Goal: Task Accomplishment & Management: Manage account settings

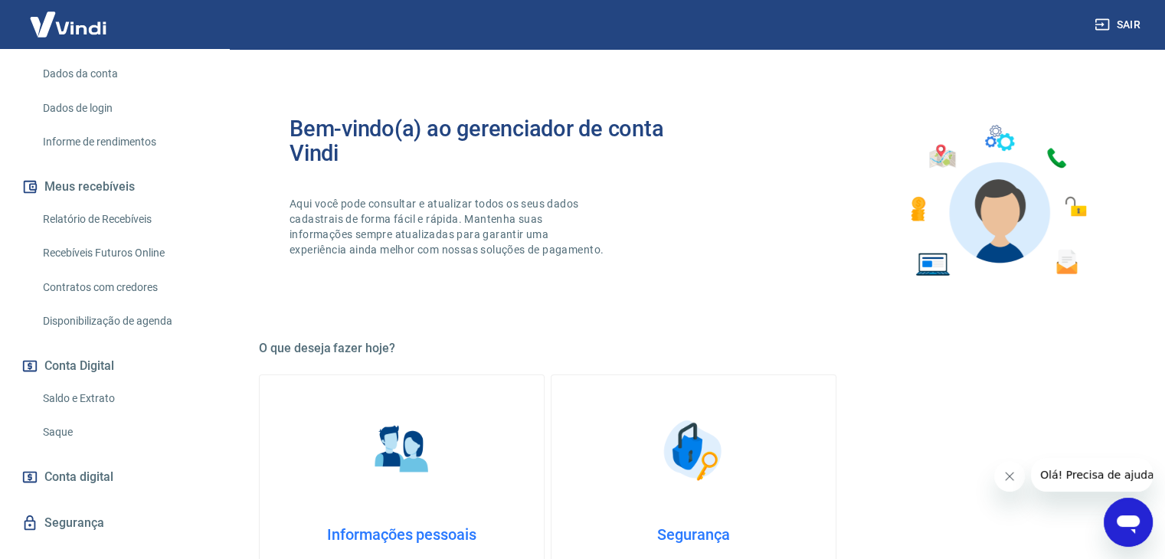
scroll to position [256, 0]
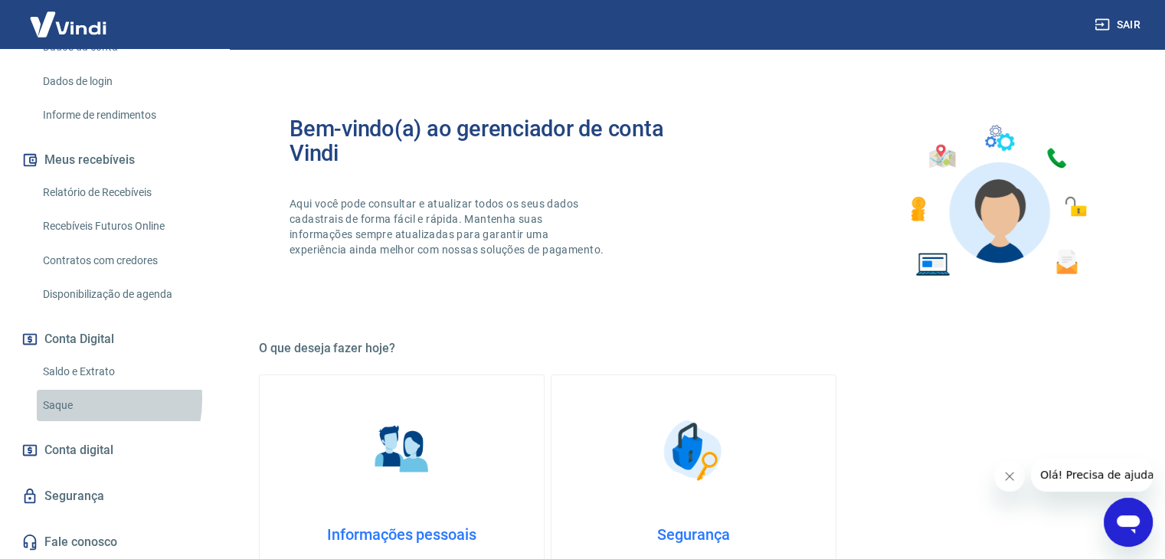
click at [74, 399] on link "Saque" at bounding box center [124, 405] width 174 height 31
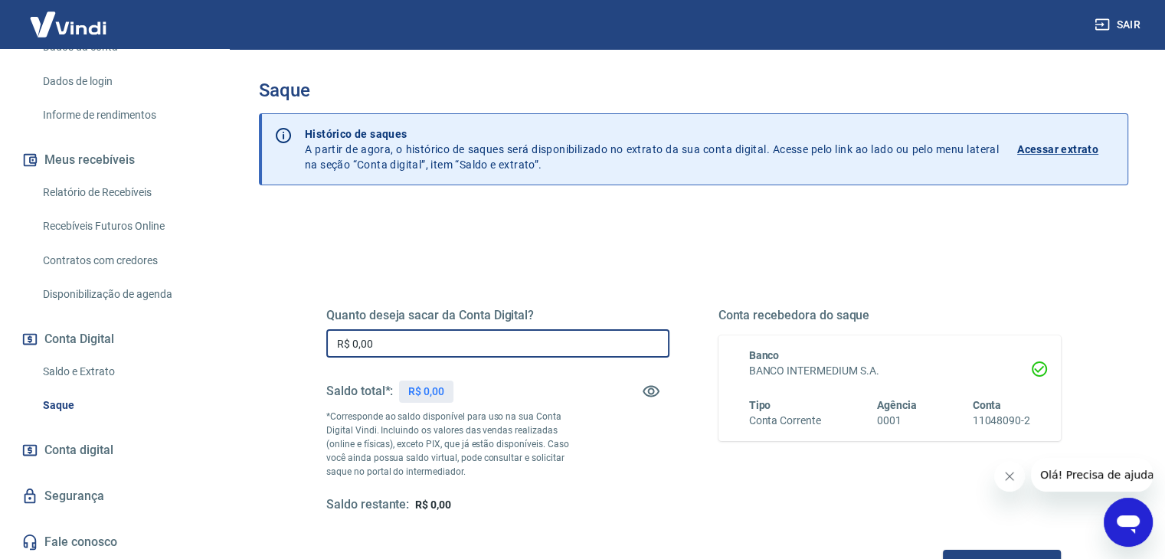
click at [475, 342] on input "R$ 0,00" at bounding box center [497, 343] width 343 height 28
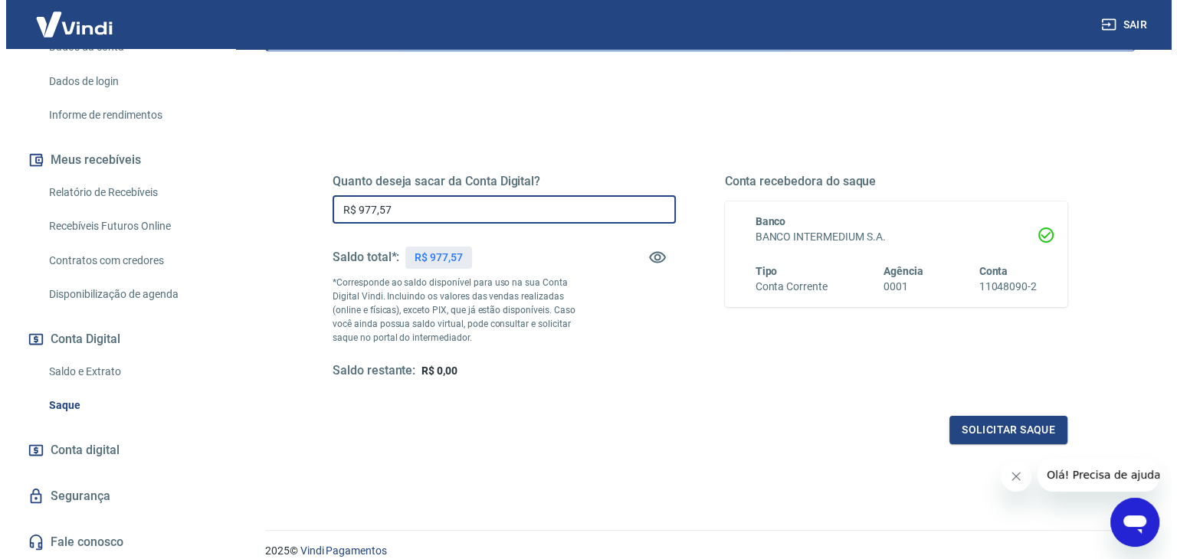
scroll to position [198, 0]
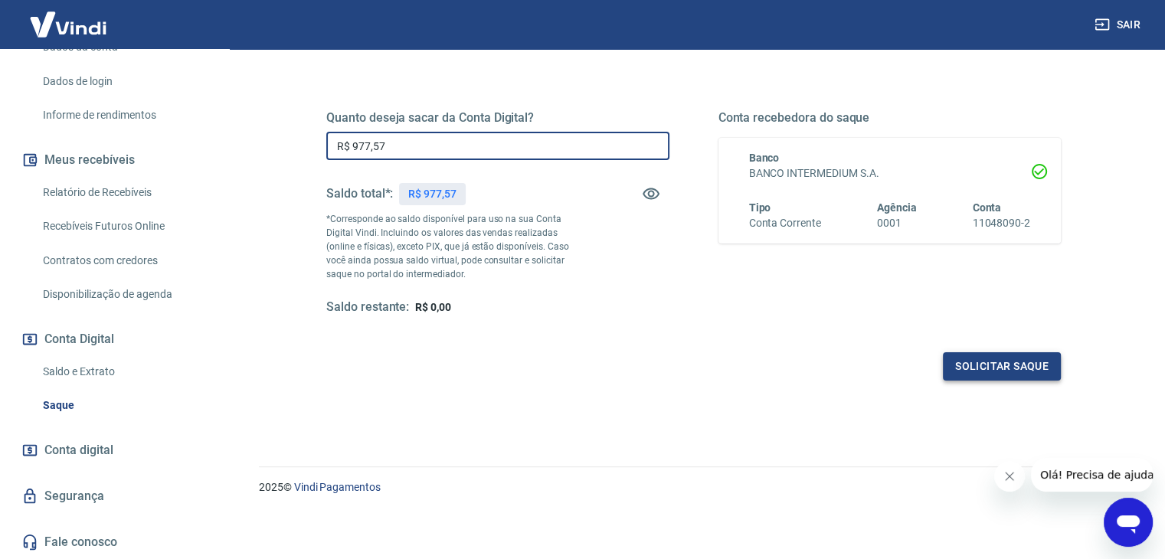
type input "R$ 977,57"
click at [950, 355] on button "Solicitar saque" at bounding box center [1002, 366] width 118 height 28
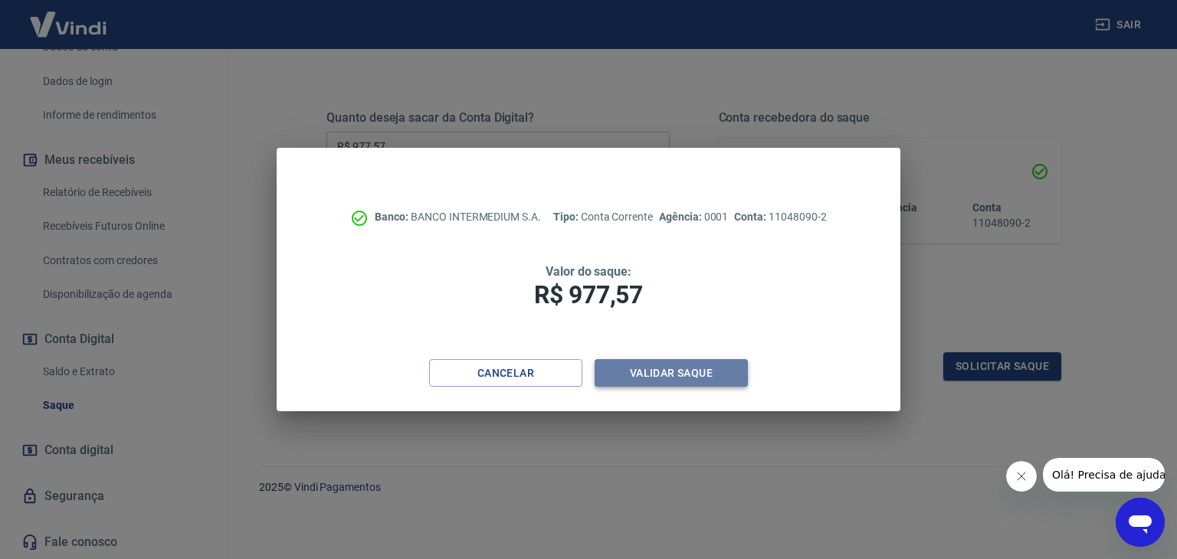
click at [682, 367] on button "Validar saque" at bounding box center [670, 373] width 153 height 28
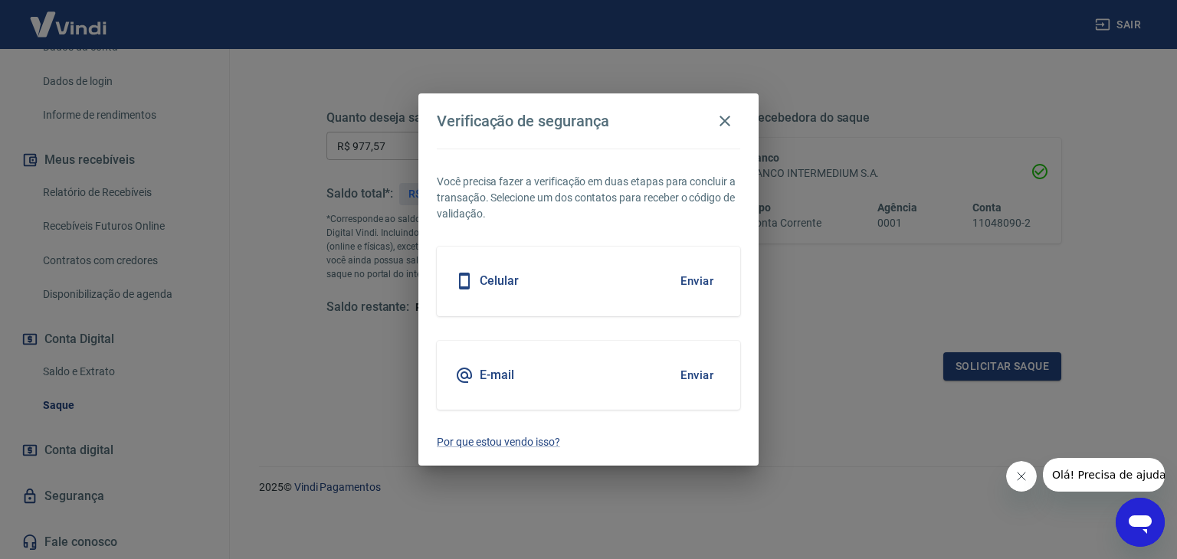
click at [690, 375] on button "Enviar" at bounding box center [697, 375] width 50 height 32
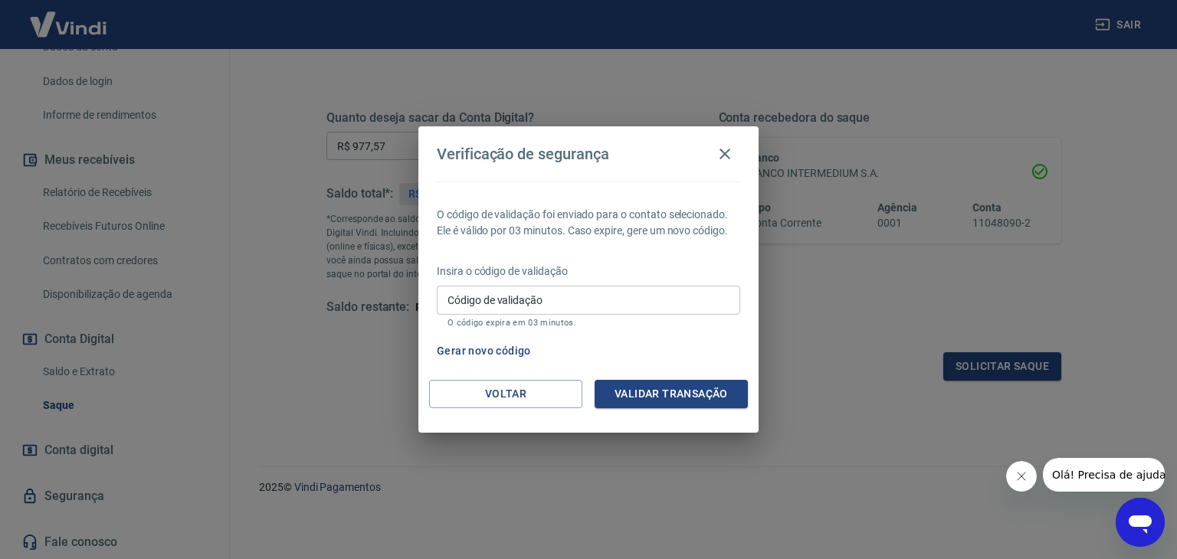
click at [681, 289] on input "Código de validação" at bounding box center [588, 300] width 303 height 28
paste input "742562"
type input "742562"
click at [718, 395] on button "Validar transação" at bounding box center [670, 394] width 153 height 28
